Goal: Transaction & Acquisition: Purchase product/service

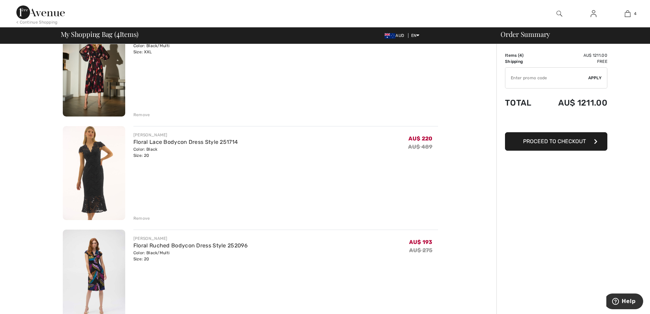
scroll to position [137, 0]
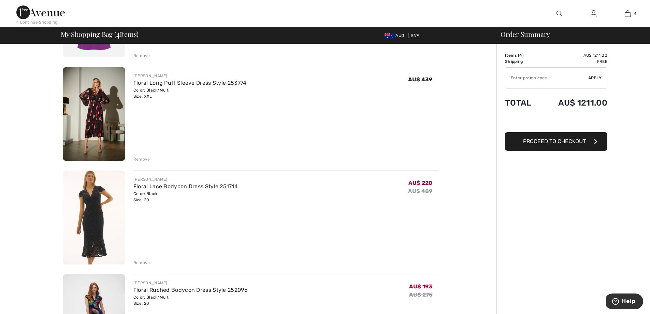
click at [91, 211] on img at bounding box center [94, 217] width 62 height 94
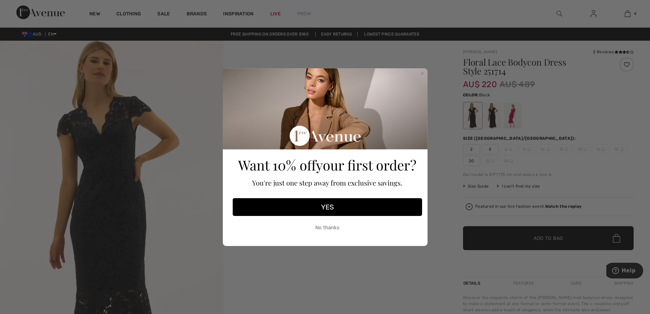
click at [328, 229] on button "No thanks" at bounding box center [327, 227] width 189 height 17
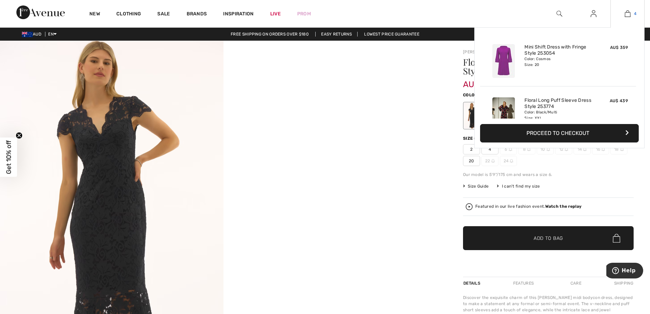
click at [627, 12] on img at bounding box center [628, 14] width 6 height 8
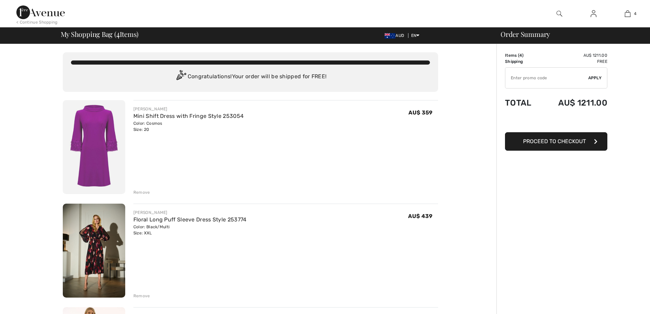
click at [97, 143] on img at bounding box center [94, 147] width 62 height 94
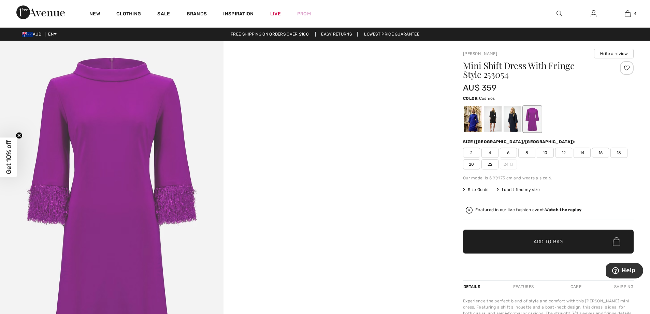
click at [471, 162] on span "20" at bounding box center [471, 164] width 17 height 10
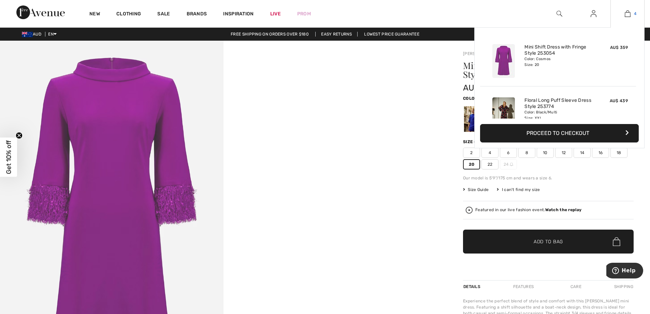
click at [626, 16] on img at bounding box center [628, 14] width 6 height 8
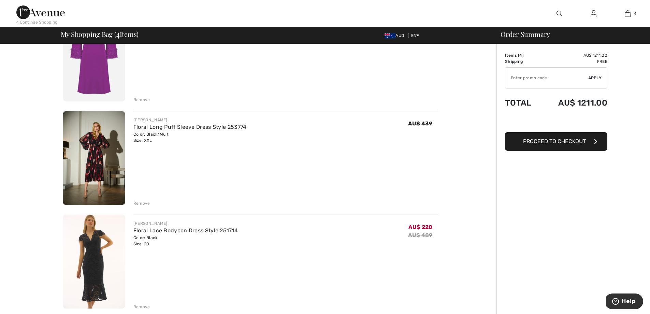
scroll to position [102, 0]
